Goal: Task Accomplishment & Management: Manage account settings

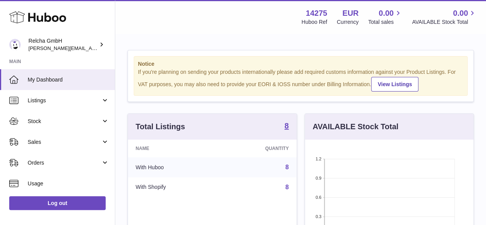
scroll to position [38, 0]
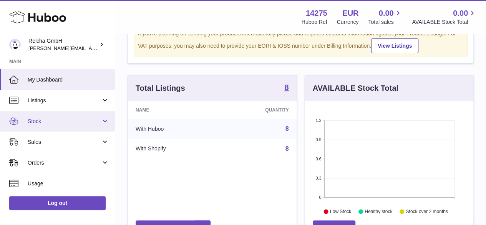
click at [78, 123] on span "Stock" at bounding box center [64, 120] width 73 height 7
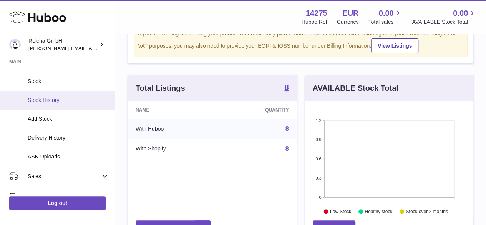
scroll to position [60, 0]
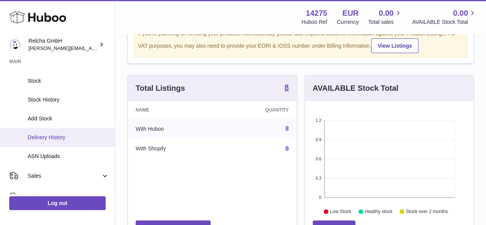
click at [80, 146] on link "Delivery History" at bounding box center [57, 137] width 115 height 19
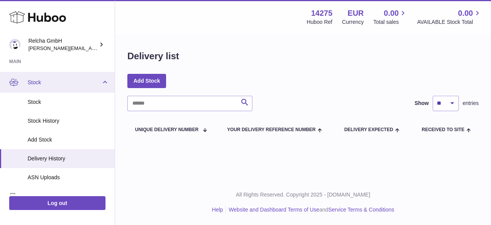
scroll to position [39, 0]
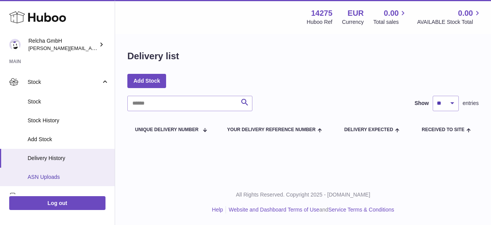
click at [51, 175] on span "ASN Uploads" at bounding box center [68, 176] width 81 height 7
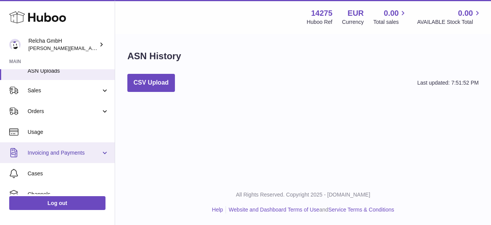
scroll to position [197, 0]
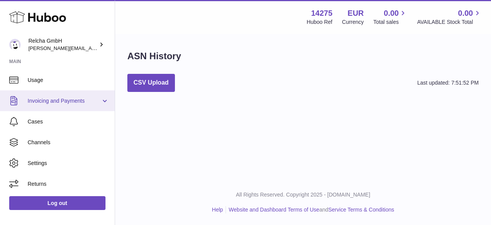
click at [79, 149] on link "Channels" at bounding box center [57, 142] width 115 height 21
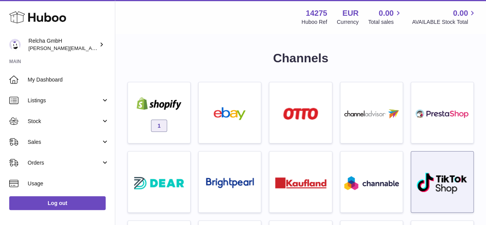
click at [445, 201] on div at bounding box center [442, 183] width 55 height 49
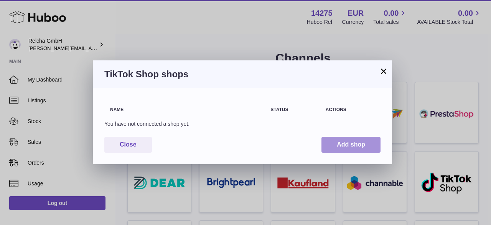
click at [363, 144] on button "Add shop" at bounding box center [351, 145] width 59 height 16
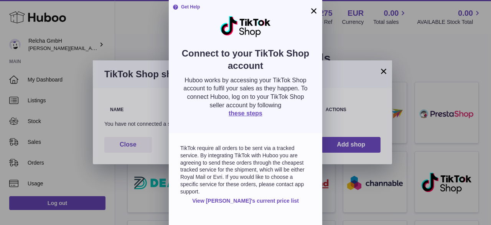
scroll to position [34, 0]
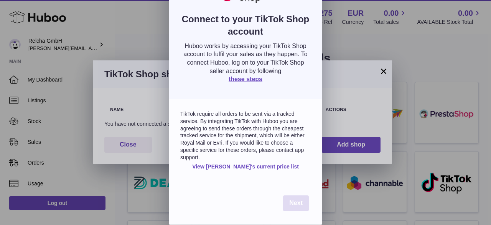
click at [293, 202] on span "Next" at bounding box center [295, 202] width 13 height 7
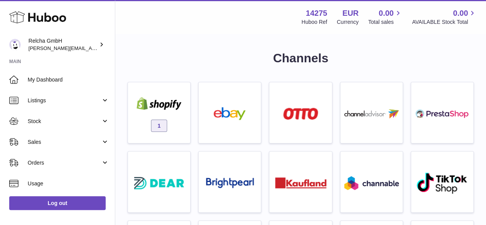
scroll to position [0, 0]
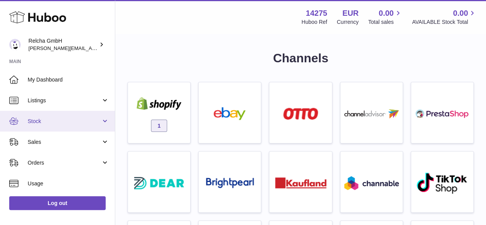
click at [59, 119] on span "Stock" at bounding box center [64, 120] width 73 height 7
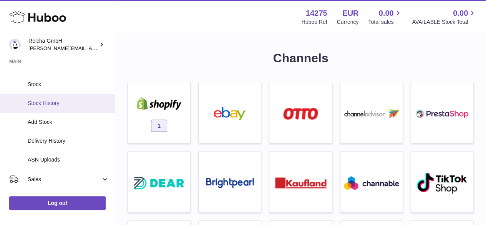
scroll to position [57, 0]
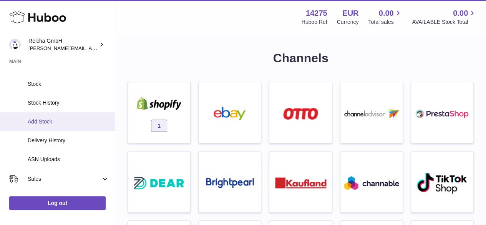
click at [51, 123] on span "Add Stock" at bounding box center [68, 121] width 81 height 7
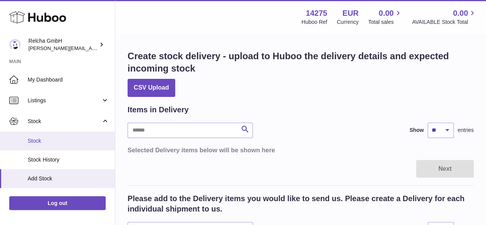
click at [39, 142] on span "Stock" at bounding box center [68, 140] width 81 height 7
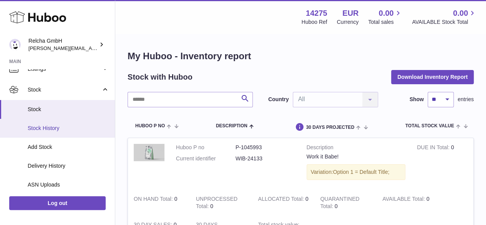
scroll to position [33, 0]
click at [41, 161] on span "Delivery History" at bounding box center [68, 163] width 81 height 7
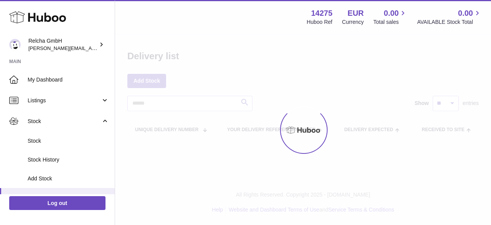
click at [138, 86] on div at bounding box center [303, 130] width 376 height 190
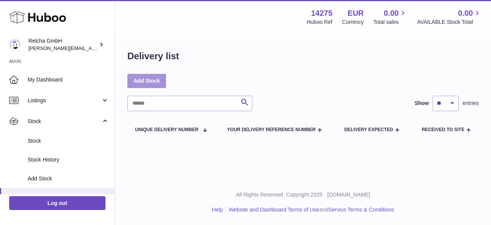
click at [152, 79] on link "Add Stock" at bounding box center [146, 81] width 39 height 14
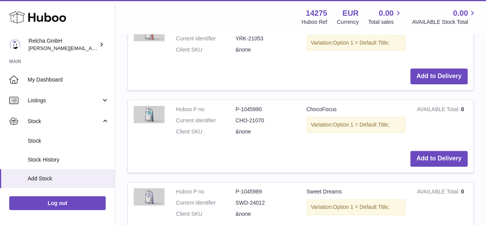
scroll to position [415, 0]
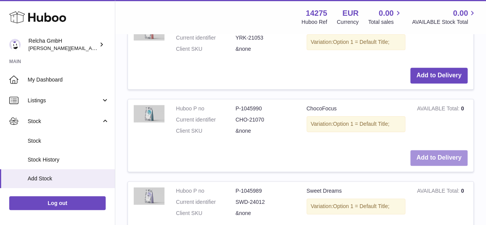
click at [425, 164] on button "Add to Delivery" at bounding box center [438, 158] width 57 height 16
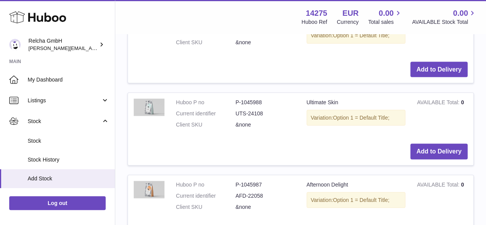
scroll to position [680, 0]
click at [444, 147] on button "Add to Delivery" at bounding box center [438, 151] width 57 height 16
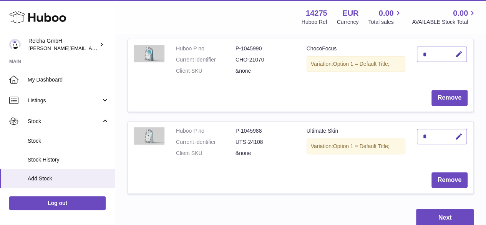
scroll to position [79, 0]
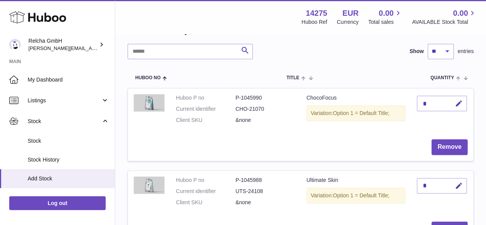
click at [378, 154] on td "Remove" at bounding box center [300, 146] width 345 height 27
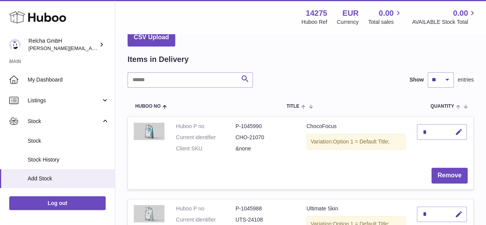
scroll to position [50, 0]
click at [435, 129] on div "*" at bounding box center [441, 131] width 50 height 15
drag, startPoint x: 435, startPoint y: 129, endPoint x: 426, endPoint y: 132, distance: 9.1
click at [426, 132] on div "*" at bounding box center [441, 131] width 50 height 15
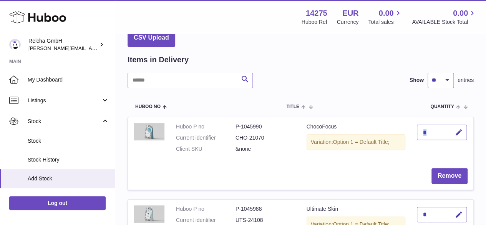
click at [426, 132] on div "*" at bounding box center [441, 131] width 50 height 15
click at [455, 132] on icon "button" at bounding box center [458, 132] width 8 height 8
click at [441, 133] on icon "button" at bounding box center [443, 132] width 7 height 7
click at [461, 133] on icon "button" at bounding box center [458, 132] width 8 height 8
click at [461, 133] on icon "submit" at bounding box center [458, 132] width 7 height 7
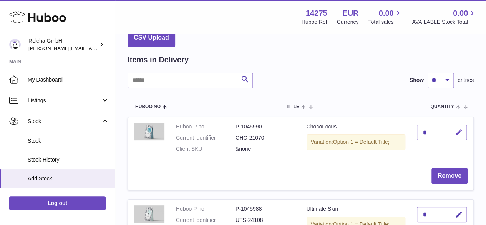
click at [453, 133] on button "button" at bounding box center [457, 132] width 18 height 16
type input "***"
click at [456, 133] on icon "submit" at bounding box center [458, 132] width 7 height 7
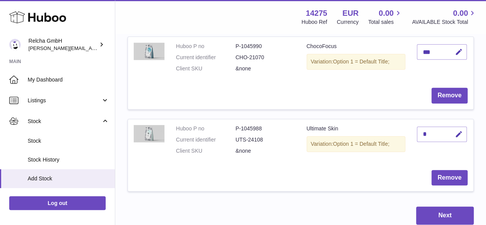
scroll to position [131, 0]
click at [456, 133] on icon "button" at bounding box center [458, 134] width 8 height 8
click at [431, 132] on input "*" at bounding box center [441, 133] width 50 height 15
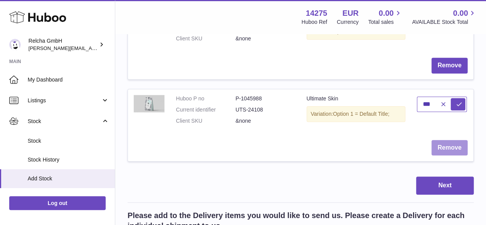
scroll to position [160, 0]
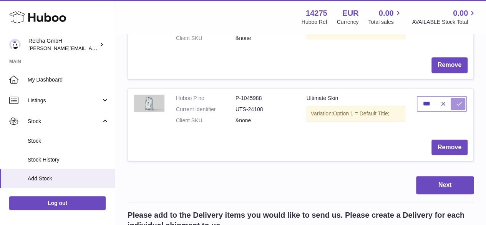
type input "***"
click at [458, 109] on button "submit" at bounding box center [457, 103] width 15 height 12
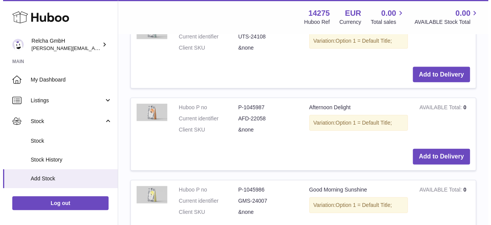
scroll to position [951, 0]
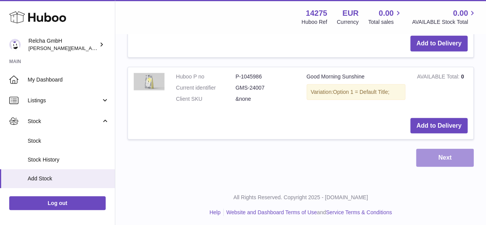
click at [442, 159] on button "Next" at bounding box center [445, 158] width 58 height 18
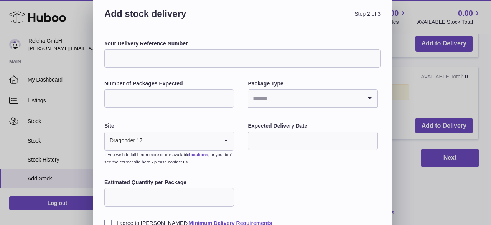
click at [205, 101] on input "Number of Packages Expected" at bounding box center [169, 98] width 130 height 18
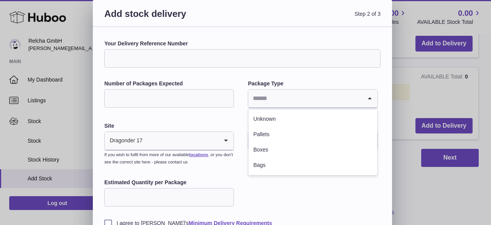
click at [271, 100] on input "Search for option" at bounding box center [305, 98] width 114 height 18
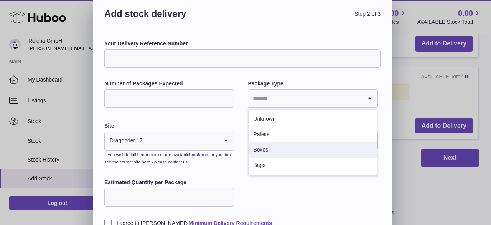
click at [268, 145] on li "Boxes" at bounding box center [313, 149] width 128 height 15
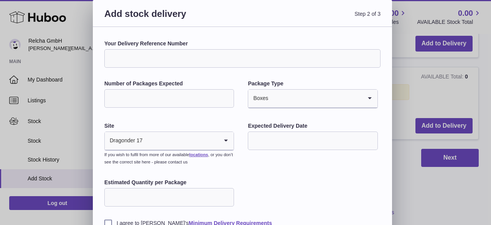
click at [270, 163] on div "Your Delivery Reference Number Number of Packages Expected Package Type Boxes L…" at bounding box center [242, 133] width 276 height 187
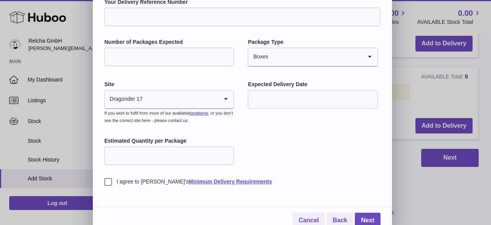
scroll to position [46, 0]
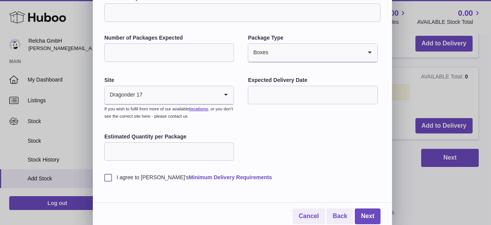
click at [236, 176] on link "Minimum Delivery Requirements" at bounding box center [230, 177] width 83 height 6
click at [309, 217] on link "Cancel" at bounding box center [309, 216] width 32 height 16
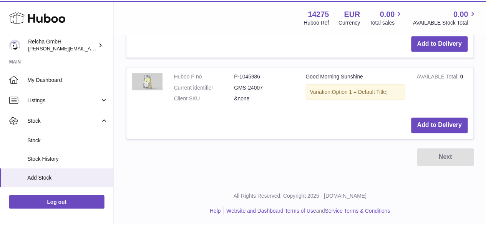
scroll to position [0, 0]
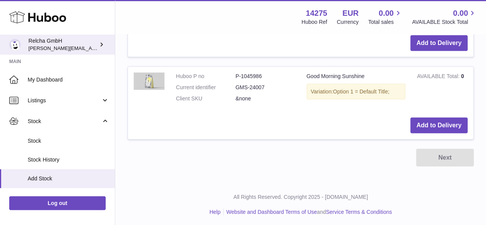
click at [67, 41] on div "Relcha GmbH rachel@consultprestige.com" at bounding box center [62, 44] width 69 height 15
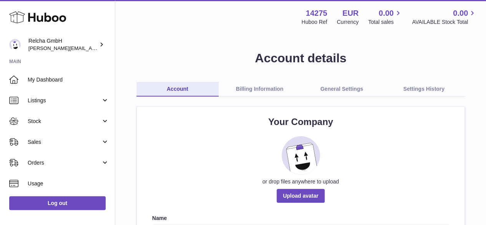
click at [334, 91] on link "General Settings" at bounding box center [342, 89] width 82 height 15
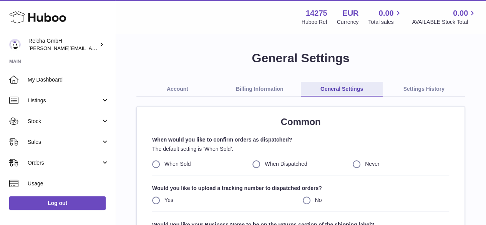
click at [50, 77] on span "My Dashboard" at bounding box center [68, 79] width 81 height 7
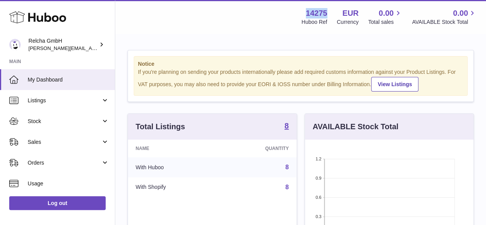
drag, startPoint x: 307, startPoint y: 12, endPoint x: 325, endPoint y: 9, distance: 18.3
click at [325, 9] on strong "14275" at bounding box center [316, 13] width 21 height 10
copy strong "14275"
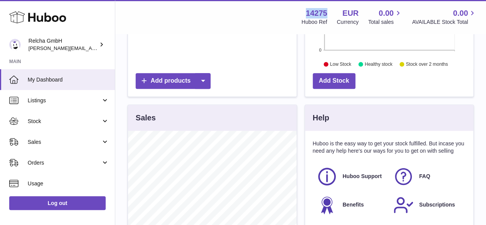
scroll to position [187, 0]
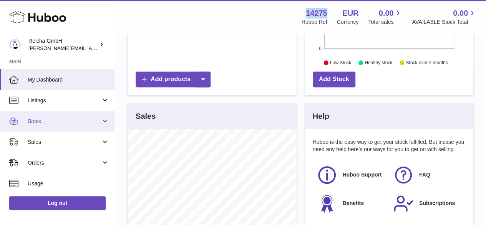
click at [89, 113] on link "Stock" at bounding box center [57, 121] width 115 height 21
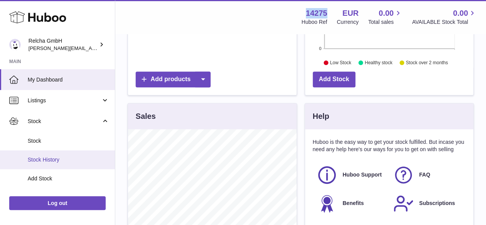
click at [74, 154] on link "Stock History" at bounding box center [57, 159] width 115 height 19
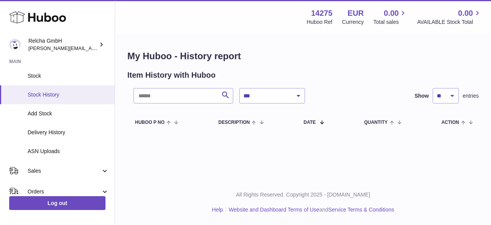
scroll to position [65, 0]
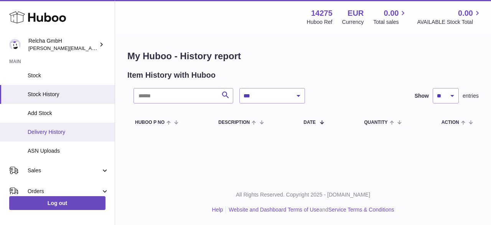
click at [77, 135] on span "Delivery History" at bounding box center [68, 131] width 81 height 7
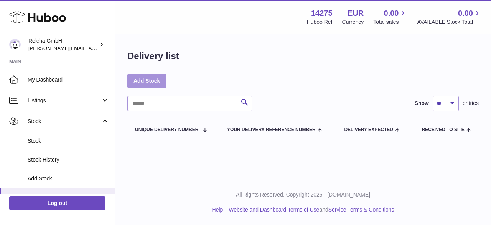
click at [157, 79] on link "Add Stock" at bounding box center [146, 81] width 39 height 14
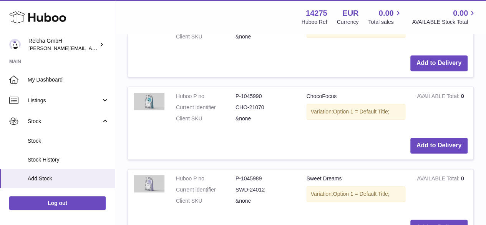
scroll to position [427, 0]
click at [421, 140] on button "Add to Delivery" at bounding box center [438, 145] width 57 height 16
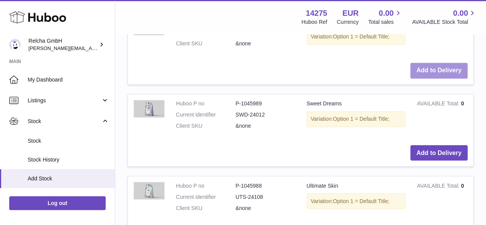
scroll to position [620, 0]
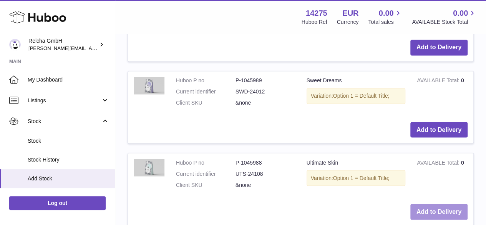
click at [420, 204] on button "Add to Delivery" at bounding box center [438, 211] width 57 height 16
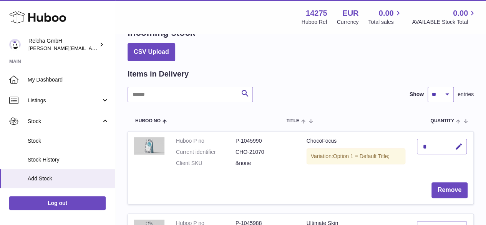
scroll to position [14, 0]
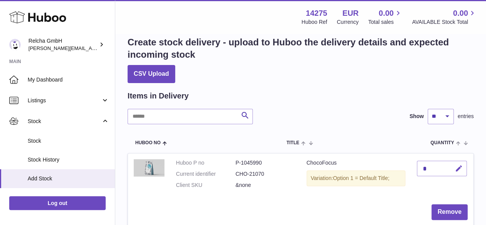
click at [461, 165] on icon "button" at bounding box center [458, 168] width 8 height 8
type input "***"
click at [460, 167] on icon "submit" at bounding box center [458, 168] width 7 height 7
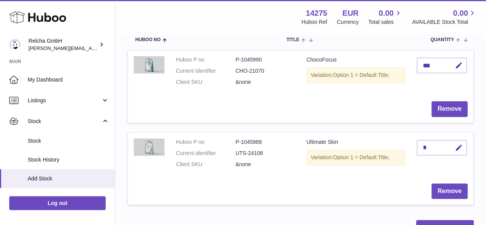
scroll to position [117, 0]
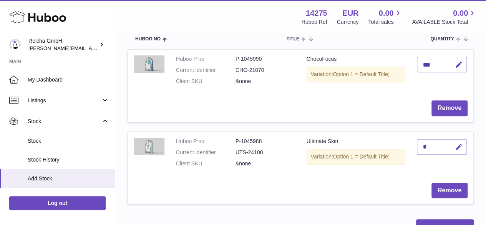
drag, startPoint x: 435, startPoint y: 144, endPoint x: 454, endPoint y: 143, distance: 19.2
click at [454, 143] on div "*" at bounding box center [441, 146] width 50 height 15
click at [454, 143] on icon "button" at bounding box center [458, 147] width 8 height 8
type input "*"
type input "***"
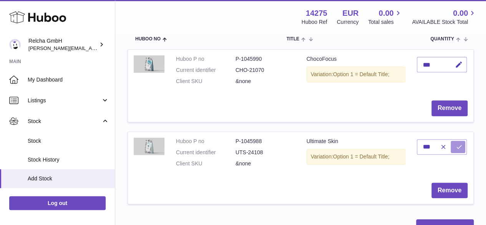
click at [456, 148] on icon "submit" at bounding box center [458, 146] width 7 height 7
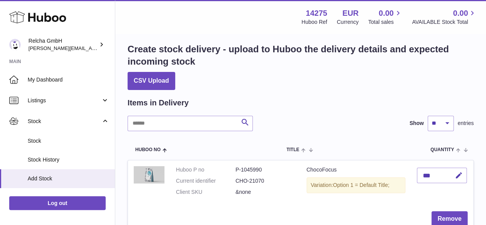
scroll to position [7, 0]
click at [322, 116] on div "Search Show ** ** ** *** entries" at bounding box center [300, 122] width 346 height 15
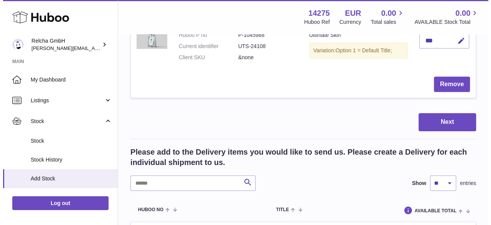
scroll to position [224, 0]
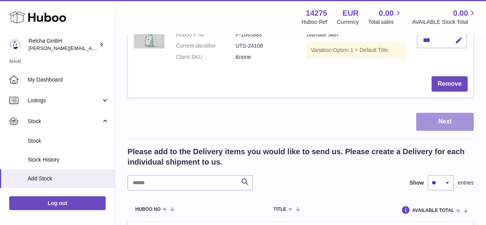
click at [427, 128] on button "Next" at bounding box center [445, 121] width 58 height 18
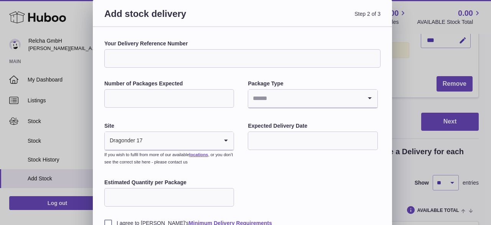
click at [200, 96] on input "Number of Packages Expected" at bounding box center [169, 98] width 130 height 18
type input "*"
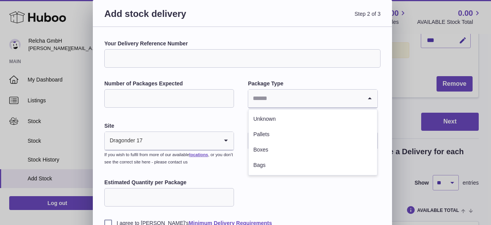
click at [264, 97] on input "Search for option" at bounding box center [305, 98] width 114 height 18
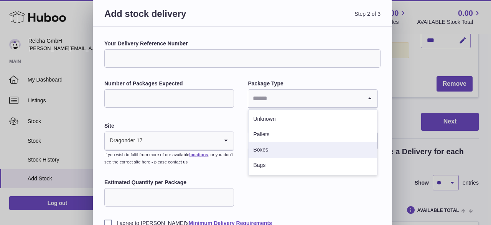
click at [263, 147] on li "Boxes" at bounding box center [313, 149] width 128 height 15
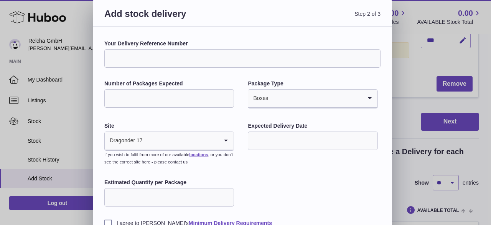
click at [205, 64] on input "Your Delivery Reference Number" at bounding box center [242, 58] width 276 height 18
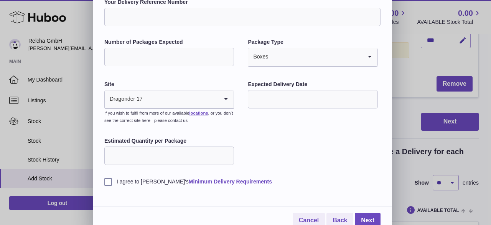
scroll to position [49, 0]
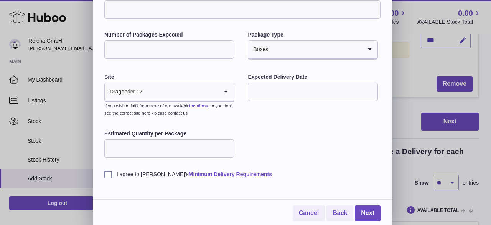
click at [197, 148] on input "Estimated Quantity per Package" at bounding box center [169, 148] width 130 height 18
type input "***"
click at [272, 138] on div "Your Delivery Reference Number Number of Packages Expected * Package Type Boxes…" at bounding box center [242, 84] width 276 height 187
click at [287, 94] on input "text" at bounding box center [313, 92] width 130 height 18
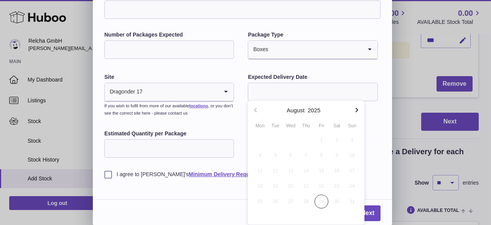
click at [357, 112] on icon "button" at bounding box center [356, 109] width 9 height 9
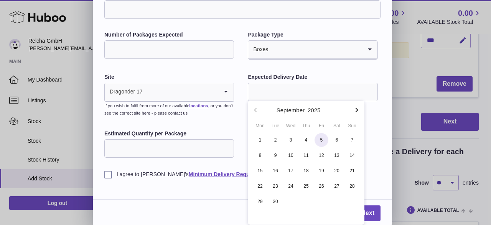
click at [322, 139] on span "5" at bounding box center [322, 140] width 14 height 14
type input "**********"
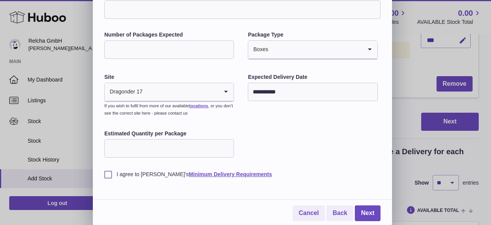
click at [313, 143] on div "**********" at bounding box center [242, 84] width 276 height 187
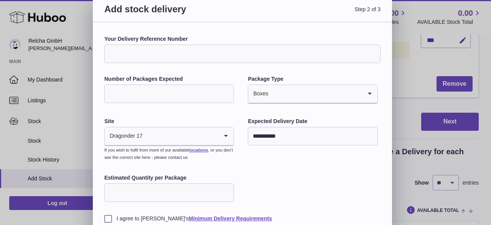
scroll to position [4, 0]
click at [275, 50] on input "Your Delivery Reference Number" at bounding box center [242, 54] width 276 height 18
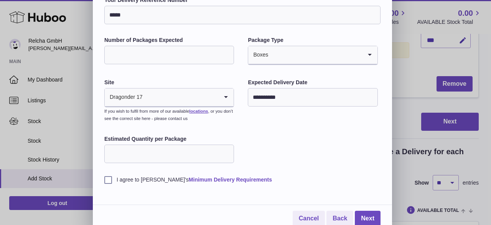
scroll to position [49, 0]
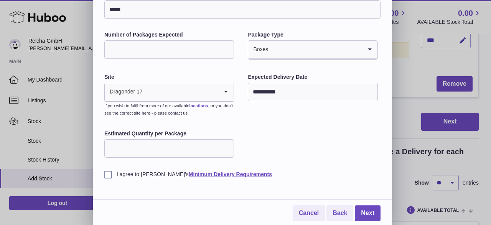
type input "*****"
click at [110, 175] on label "I agree to Huboo's Minimum Delivery Requirements" at bounding box center [242, 173] width 276 height 7
click at [363, 209] on link "Next" at bounding box center [368, 213] width 26 height 16
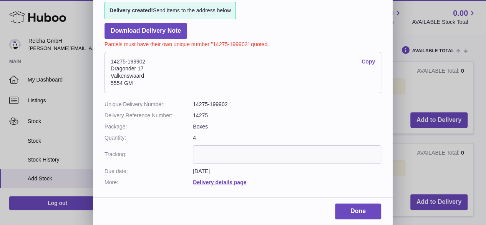
scroll to position [207, 0]
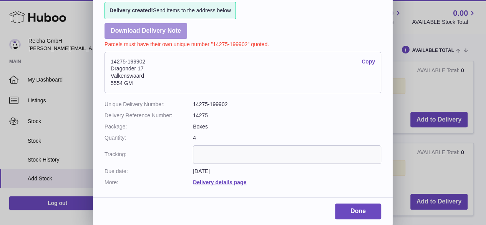
click at [177, 33] on link "Download Delivery Note" at bounding box center [145, 31] width 83 height 16
